Goal: Information Seeking & Learning: Check status

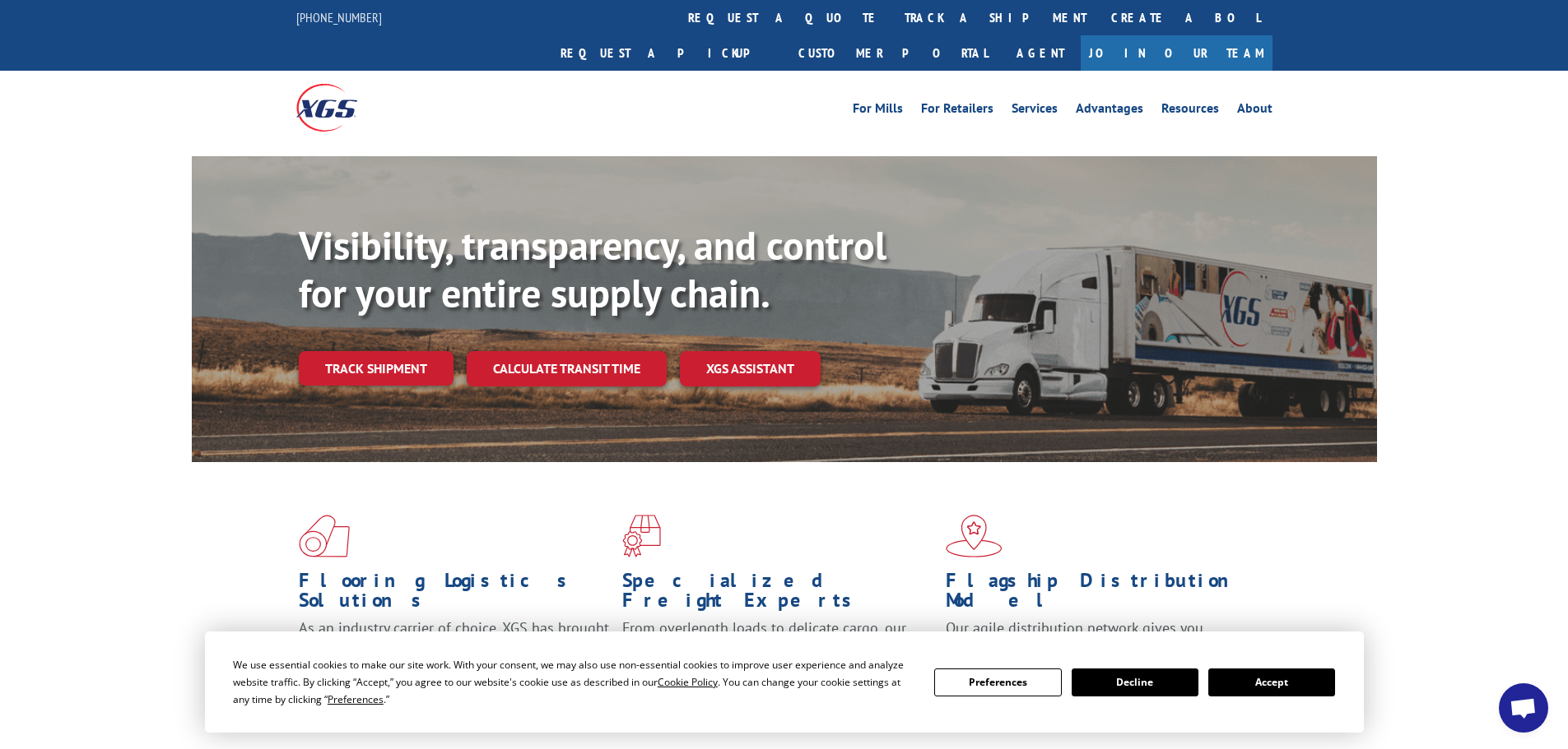
click at [892, 29] on link "track a shipment" at bounding box center [996, 18] width 206 height 35
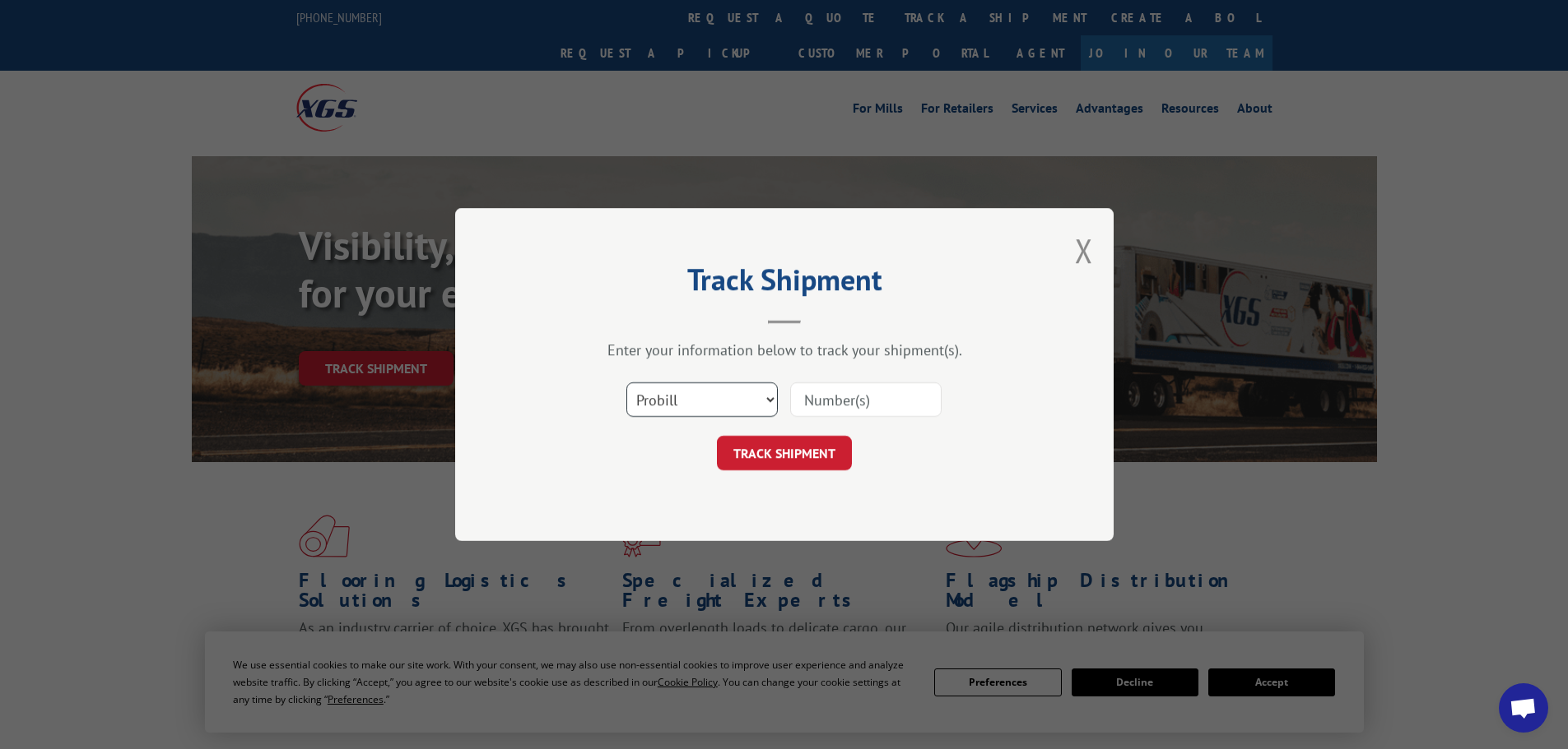
click at [655, 406] on select "Select category... Probill BOL PO" at bounding box center [701, 399] width 151 height 34
select select "po"
click at [626, 382] on select "Select category... Probill BOL PO" at bounding box center [701, 399] width 151 height 34
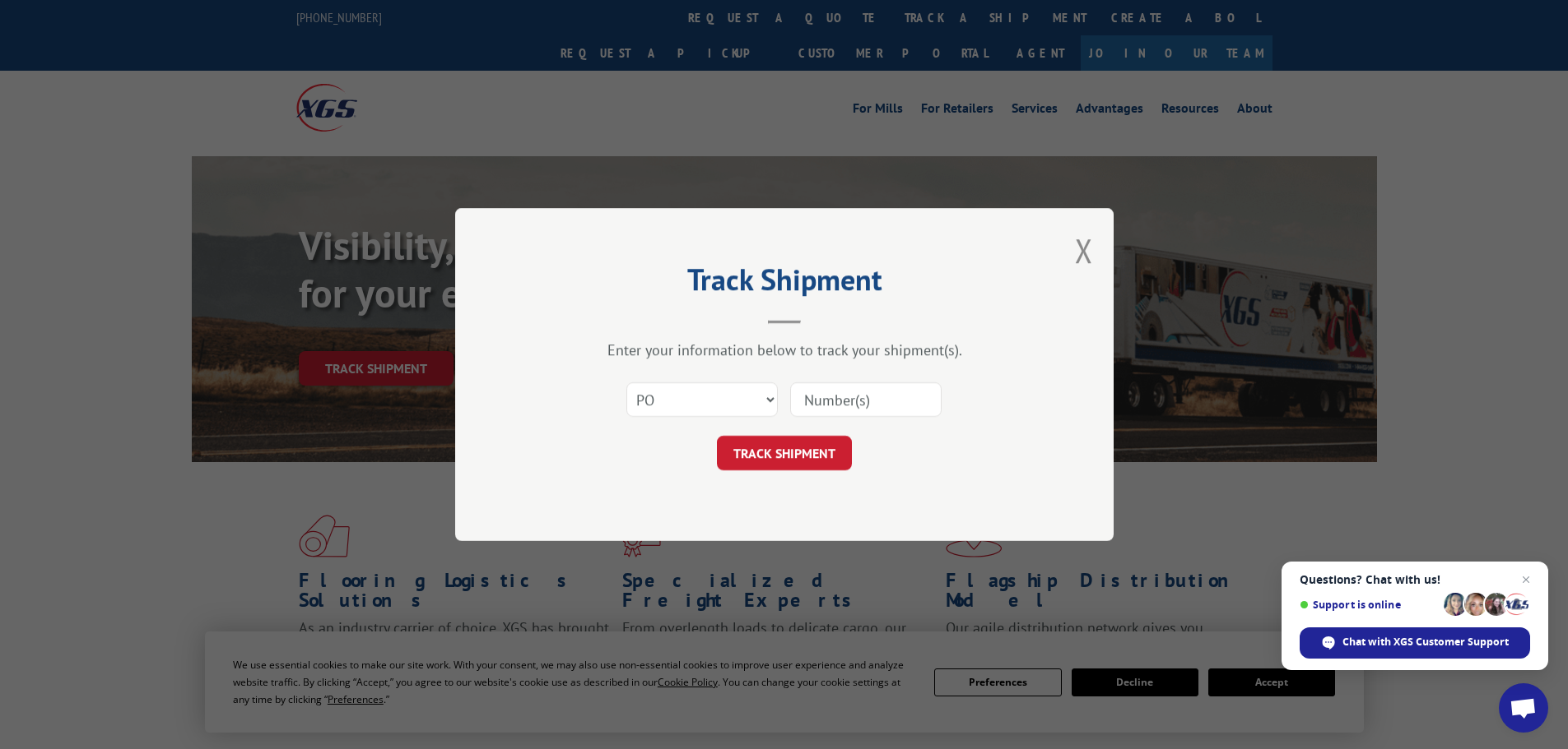
click at [831, 402] on input at bounding box center [866, 399] width 151 height 34
paste input "59535726"
type input "59535726"
click at [811, 461] on button "TRACK SHIPMENT" at bounding box center [784, 452] width 135 height 34
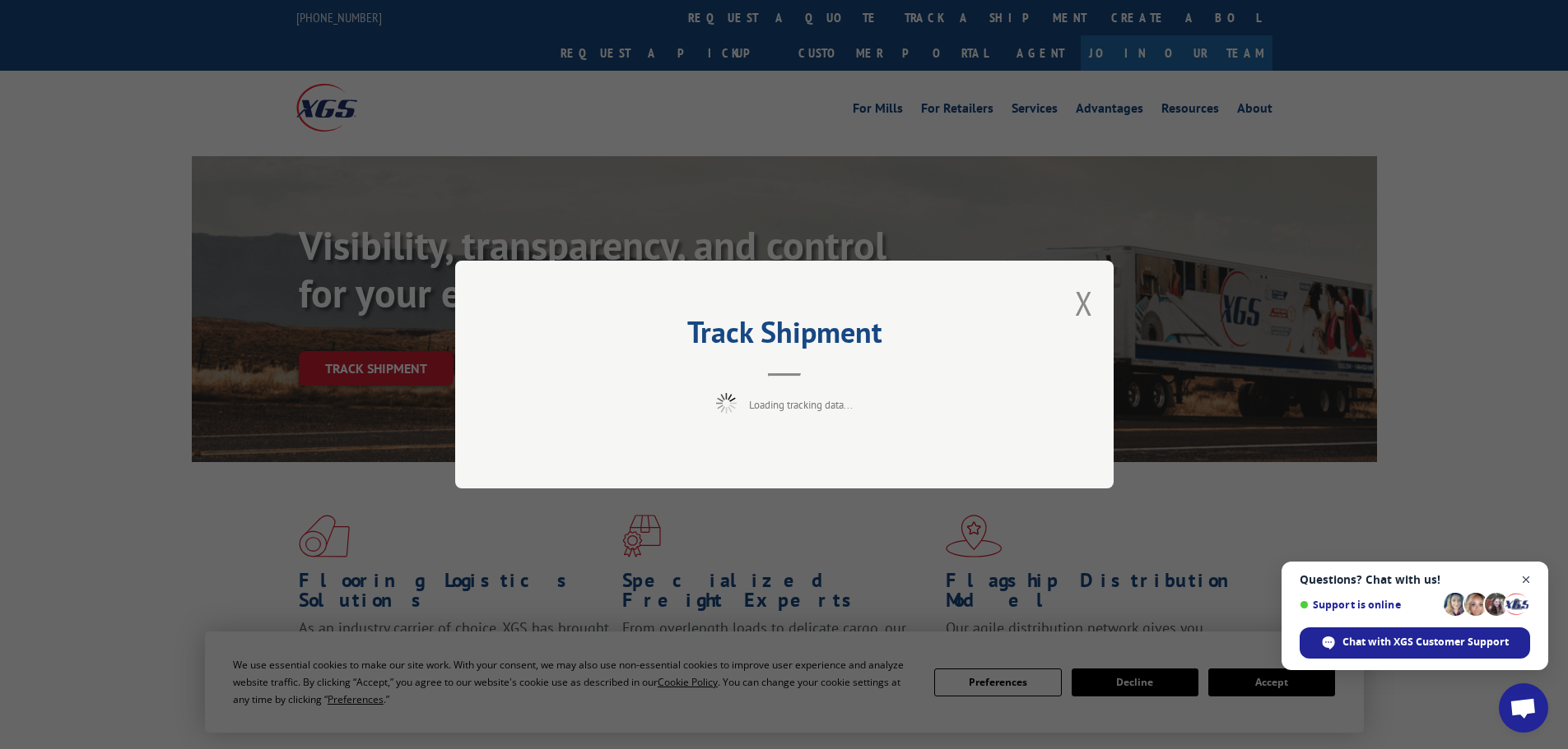
click at [1530, 582] on span "Close chat" at bounding box center [1526, 580] width 20 height 20
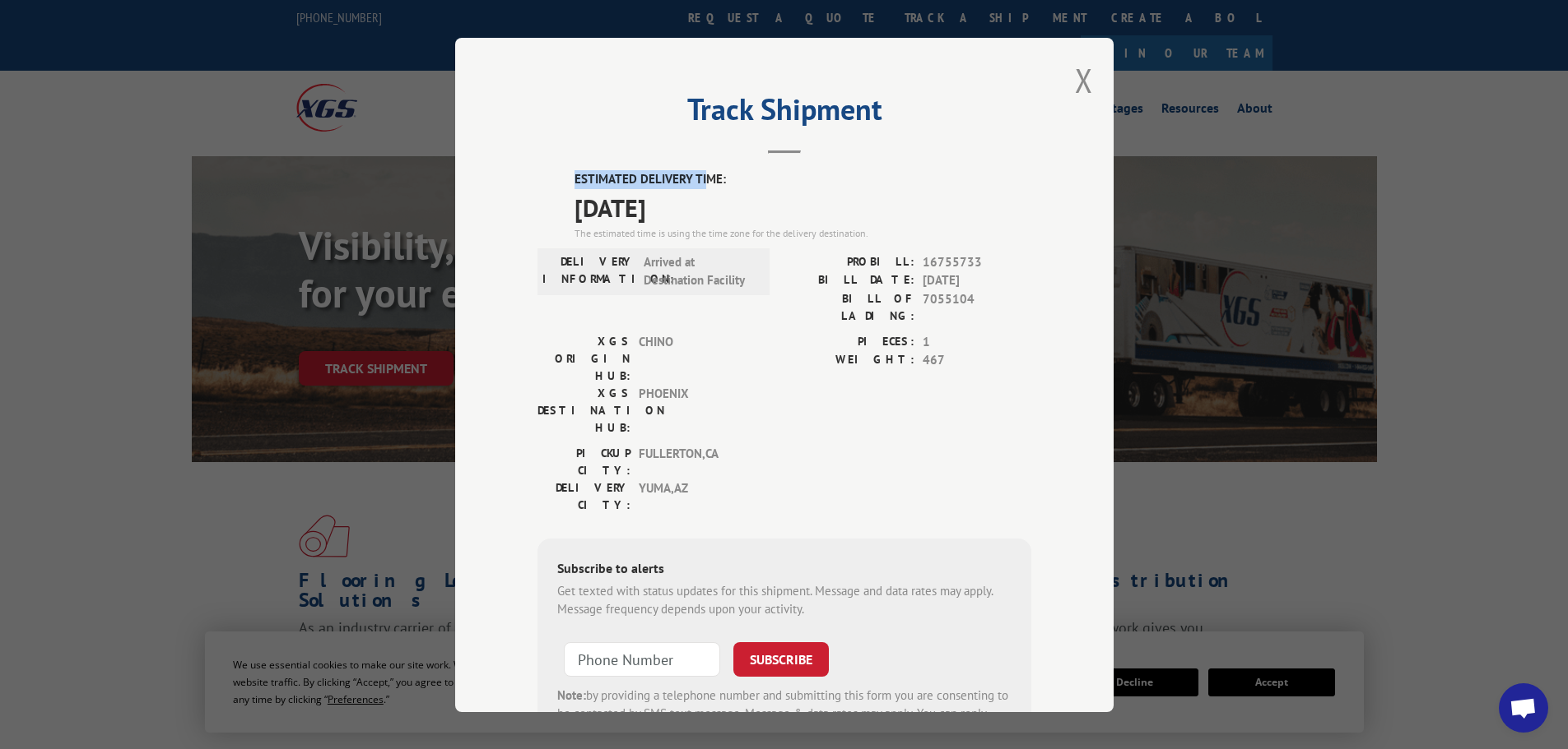
drag, startPoint x: 562, startPoint y: 172, endPoint x: 700, endPoint y: 177, distance: 138.1
click at [700, 177] on div "ESTIMATED DELIVERY TIME: 10/09/2025 The estimated time is using the time zone f…" at bounding box center [784, 466] width 494 height 591
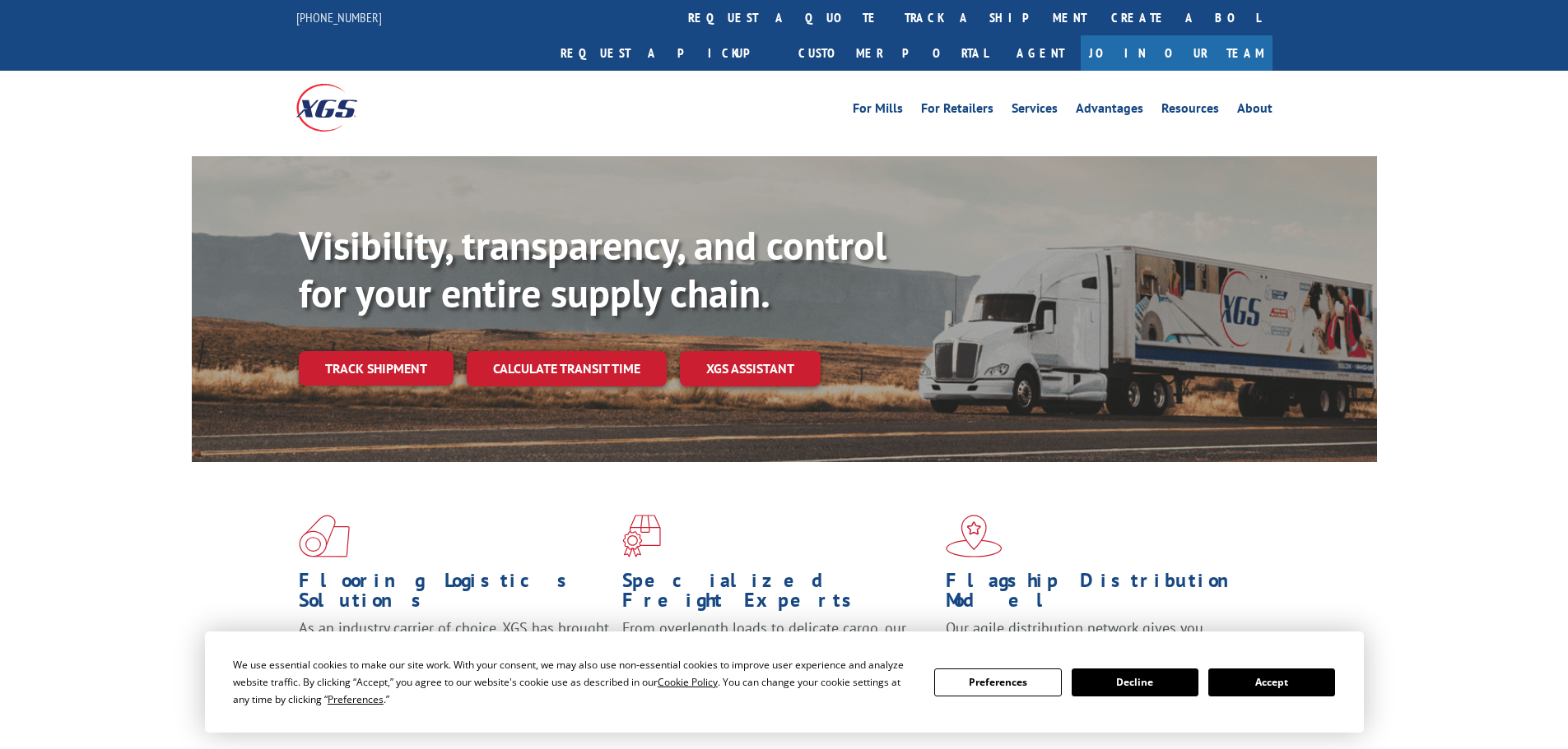
click at [892, 24] on link "track a shipment" at bounding box center [996, 18] width 206 height 35
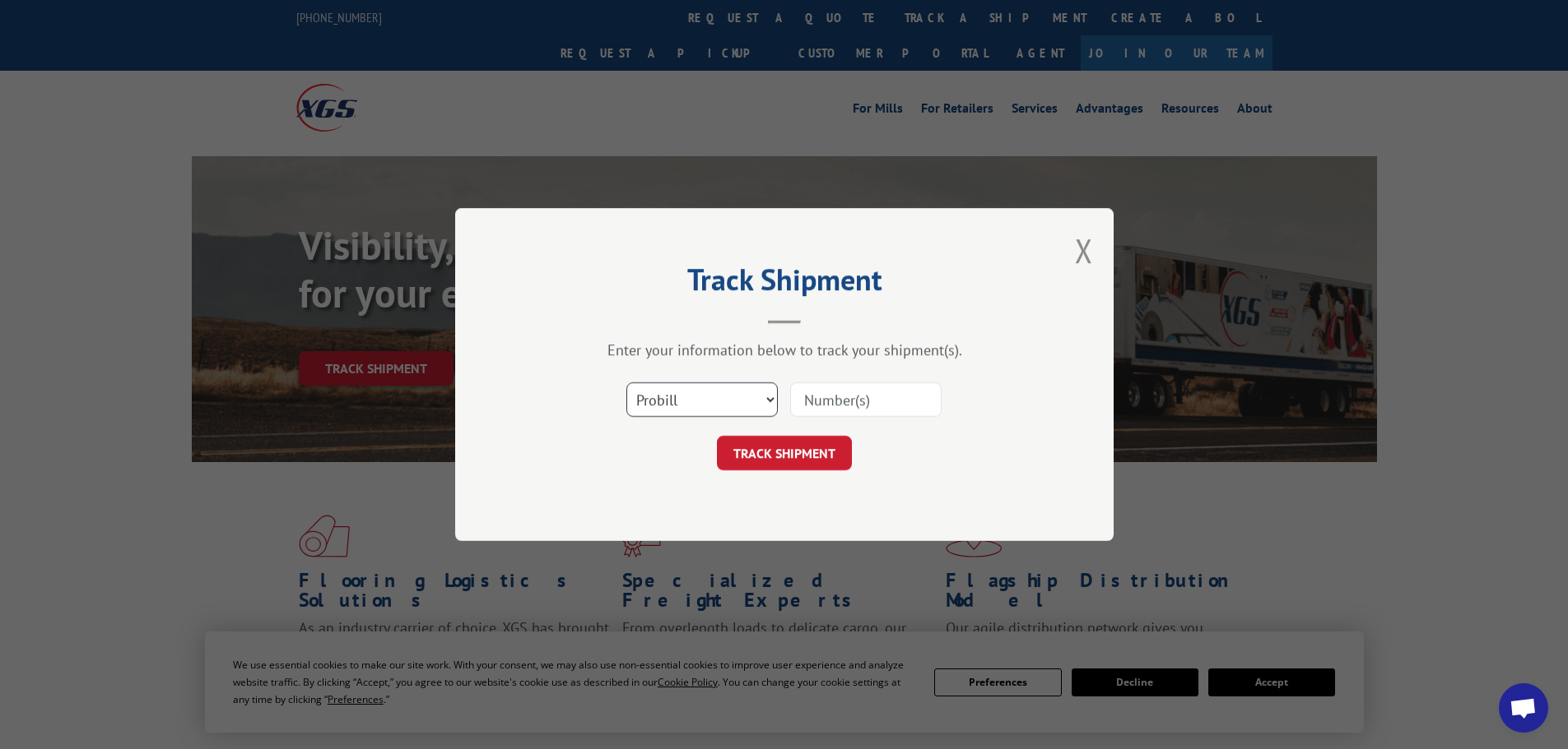
click at [736, 382] on select "Select category... Probill BOL PO" at bounding box center [701, 399] width 151 height 34
select select "po"
click at [626, 382] on select "Select category... Probill BOL PO" at bounding box center [701, 399] width 151 height 34
click at [830, 400] on input at bounding box center [866, 399] width 151 height 34
paste input "59535727"
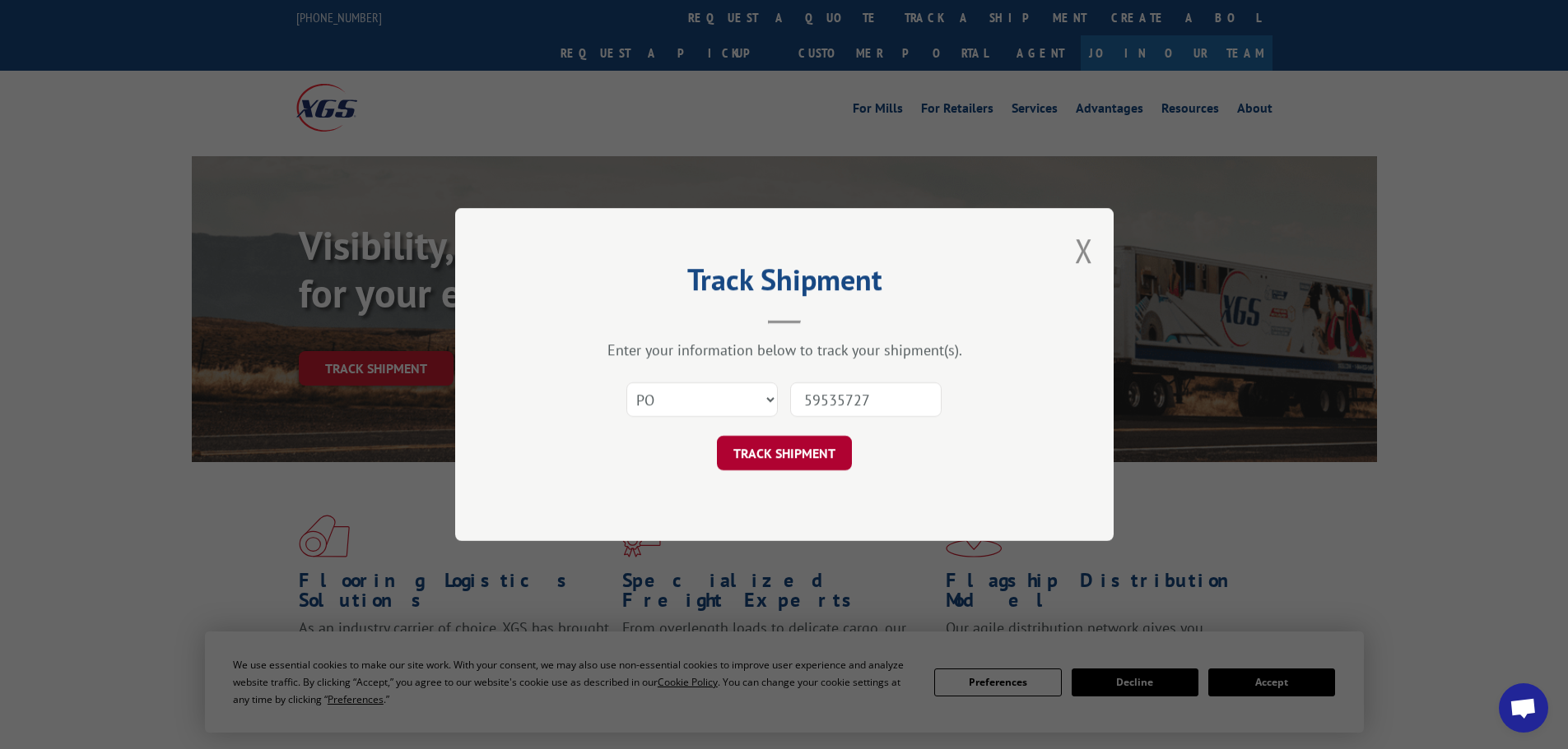
type input "59535727"
click at [787, 439] on button "TRACK SHIPMENT" at bounding box center [784, 452] width 135 height 34
